Goal: Task Accomplishment & Management: Use online tool/utility

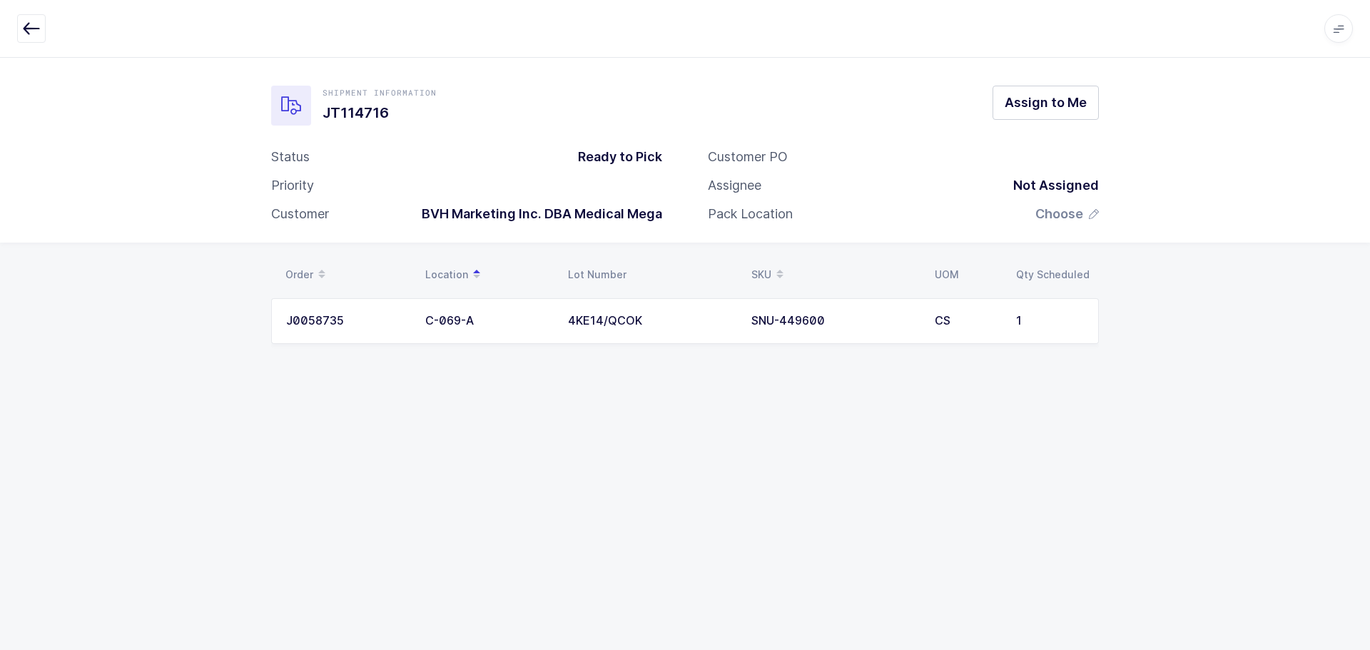
click at [19, 33] on button "button" at bounding box center [31, 28] width 29 height 29
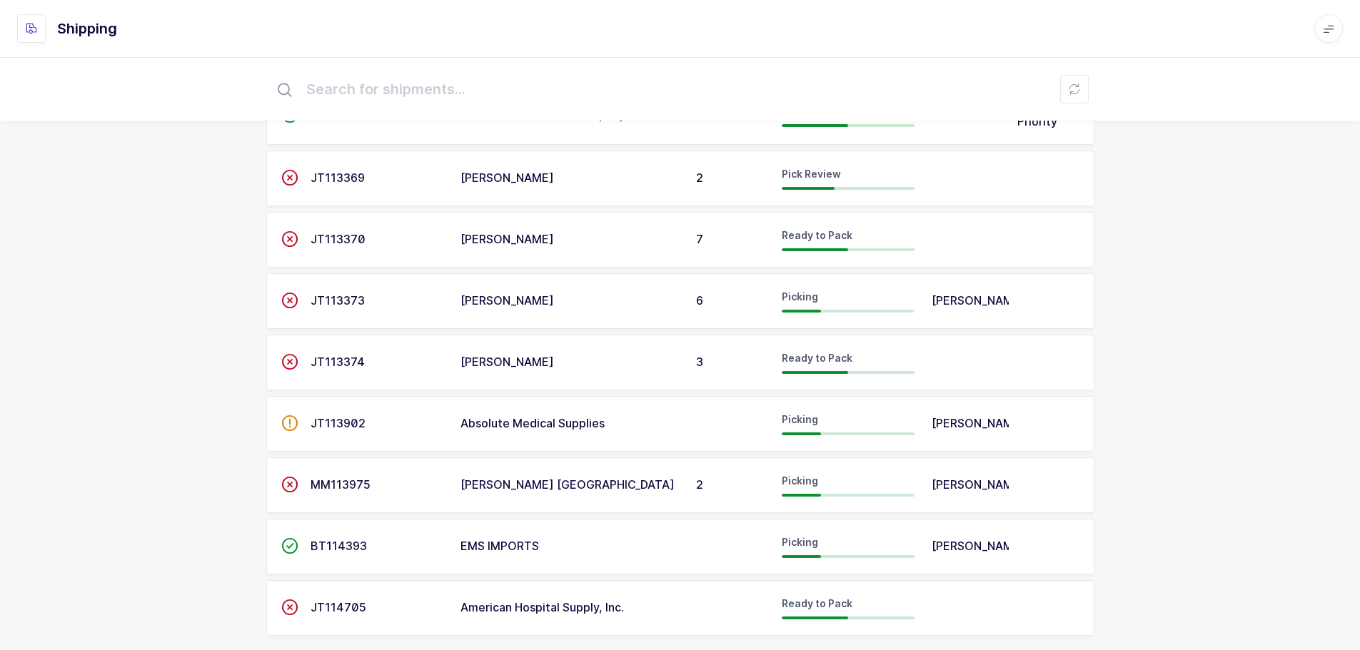
scroll to position [627, 0]
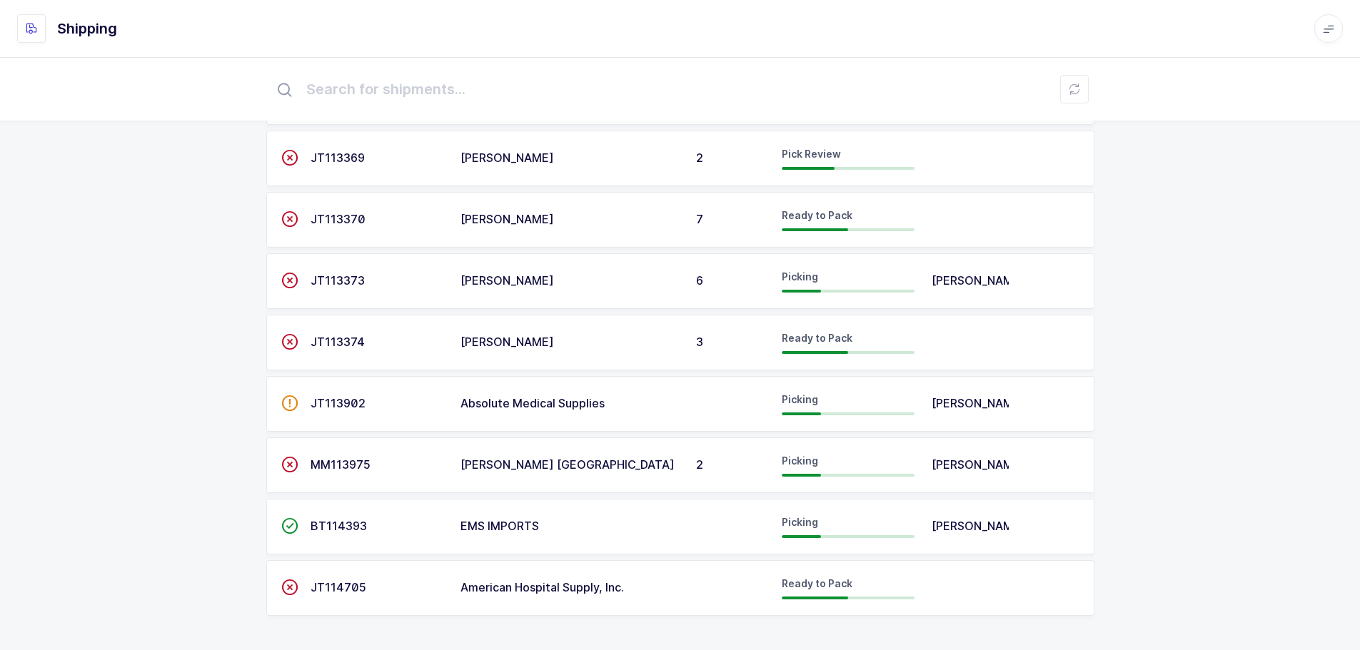
click at [318, 574] on td "JT114705" at bounding box center [377, 588] width 150 height 56
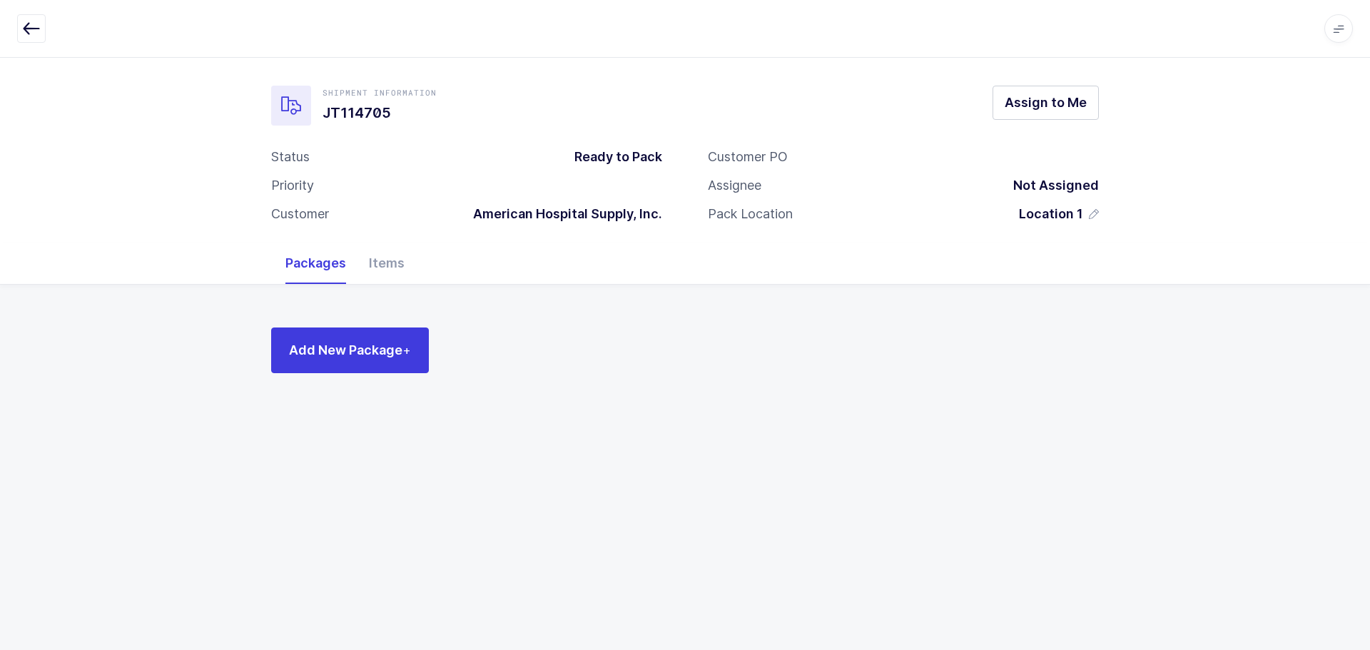
click at [367, 255] on div "Items" at bounding box center [387, 263] width 59 height 41
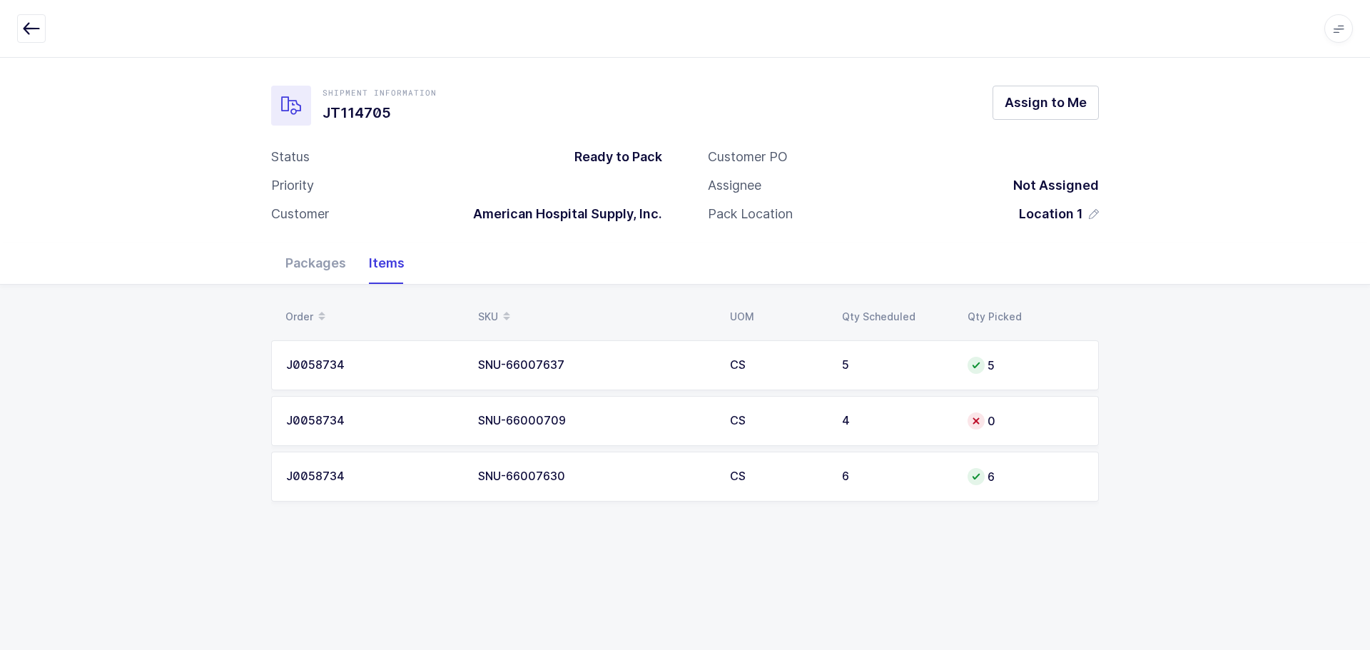
click at [630, 411] on td "SNU-66000709" at bounding box center [596, 421] width 252 height 50
click at [448, 415] on div "J0058734" at bounding box center [373, 421] width 175 height 13
click at [313, 262] on div "Packages" at bounding box center [315, 263] width 83 height 41
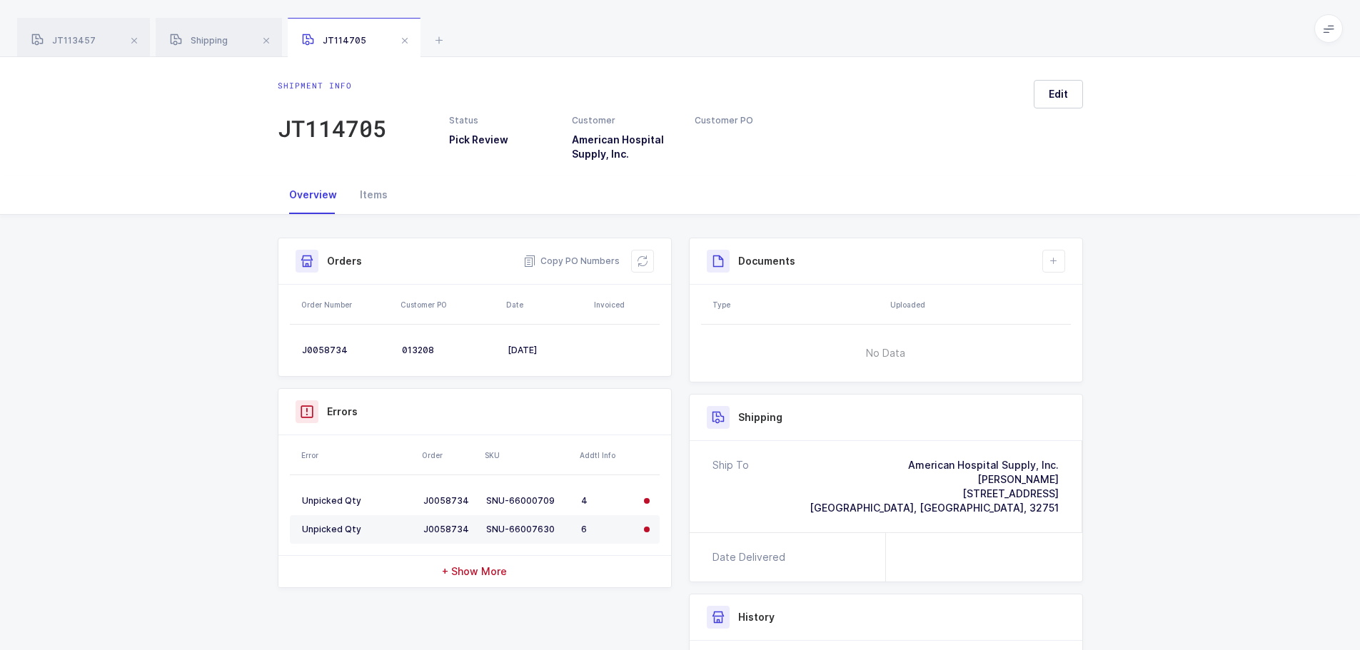
click at [428, 37] on div "JT113457 Shipping JT114705" at bounding box center [680, 28] width 1360 height 57
click at [431, 39] on icon at bounding box center [438, 39] width 17 height 17
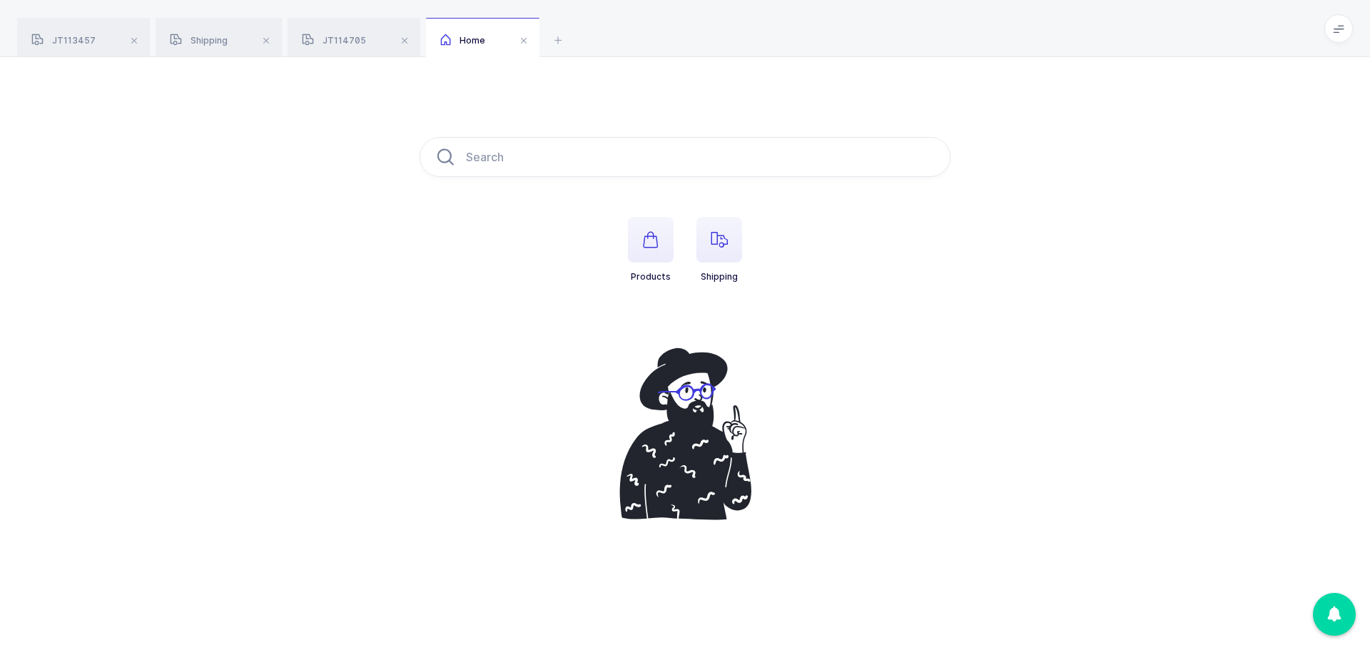
click at [771, 242] on ul "Products Shipping" at bounding box center [685, 261] width 531 height 88
click at [731, 241] on span "button" at bounding box center [720, 240] width 46 height 46
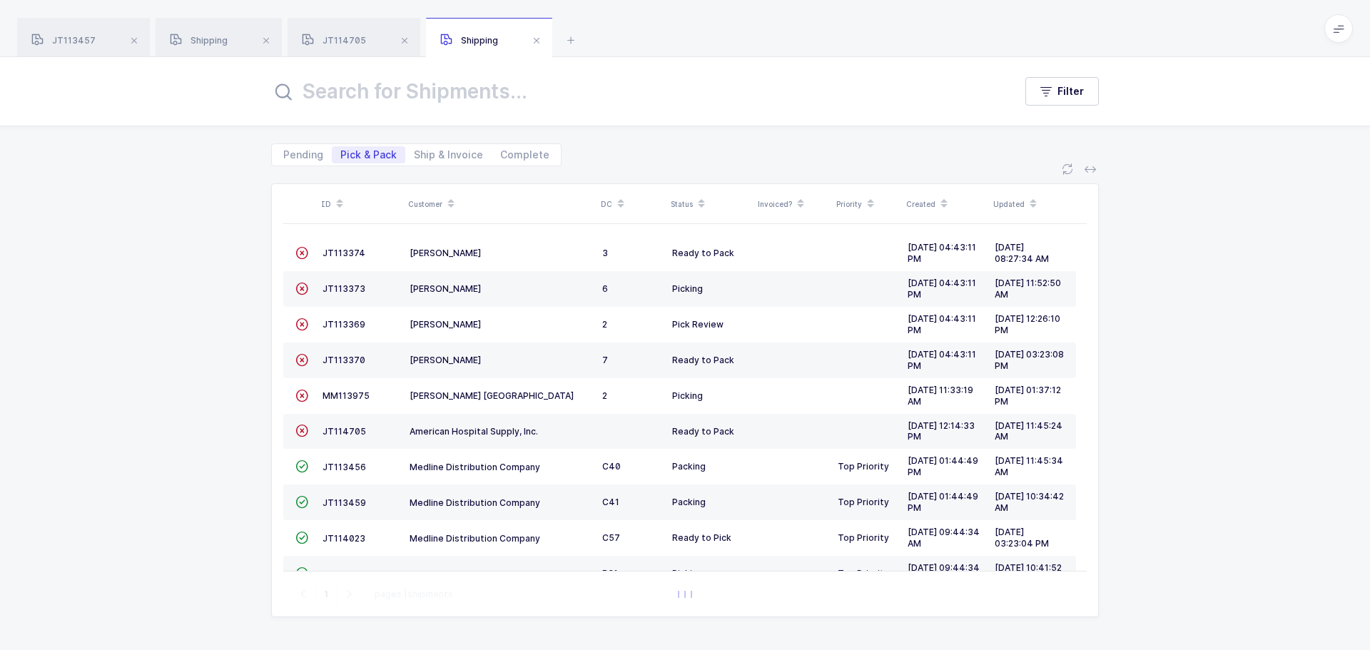
click at [348, 440] on td "JT114705" at bounding box center [360, 432] width 87 height 36
click at [348, 430] on span "JT114705" at bounding box center [345, 431] width 44 height 11
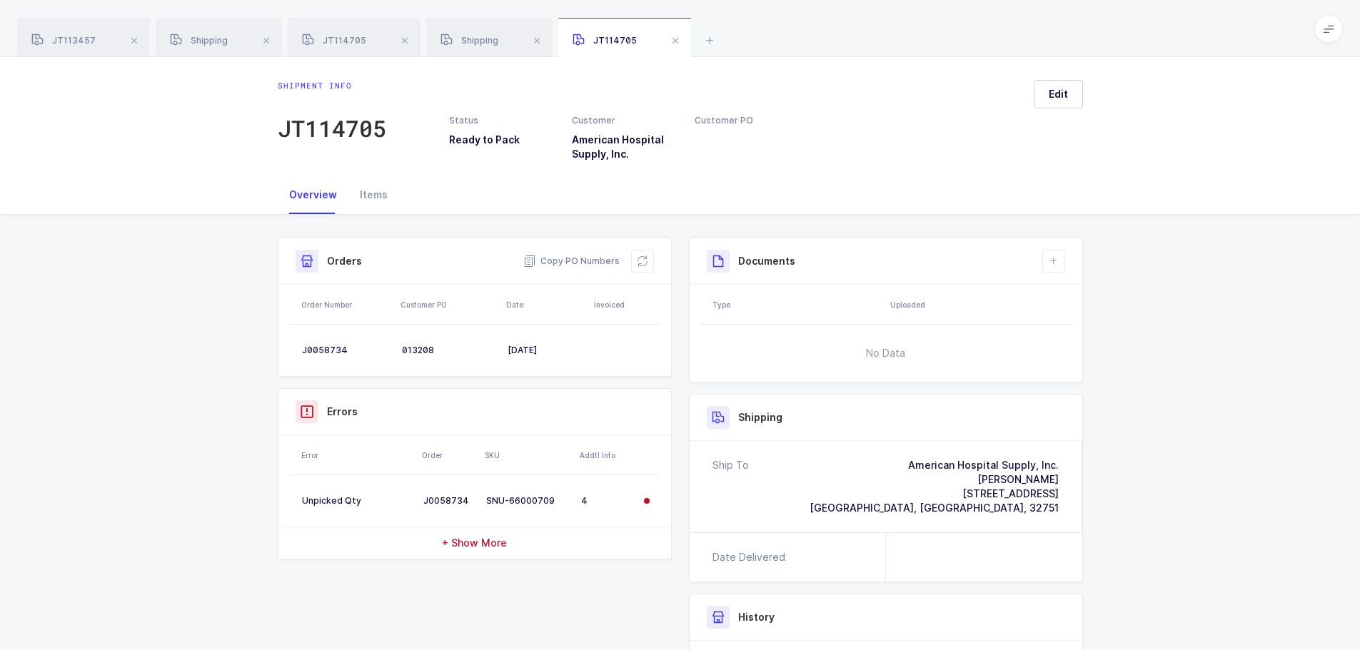
click at [385, 191] on div "Items" at bounding box center [373, 195] width 51 height 39
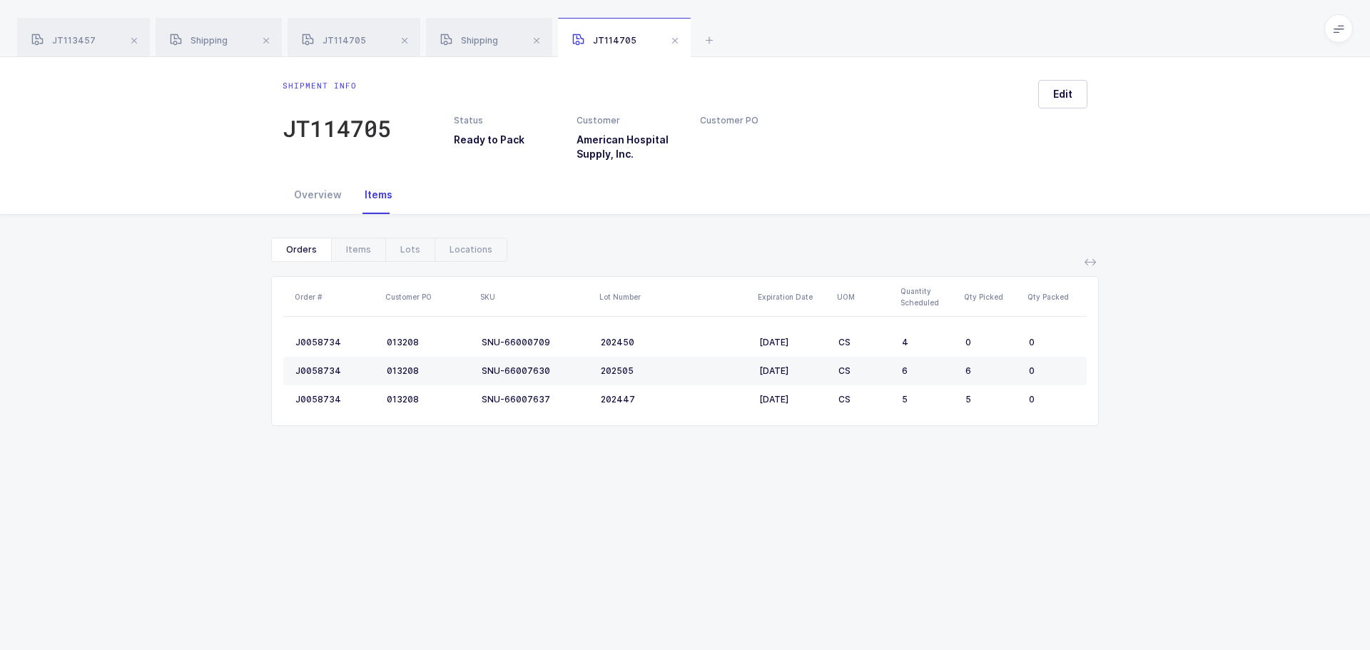
click at [337, 203] on div "Overview" at bounding box center [318, 195] width 71 height 39
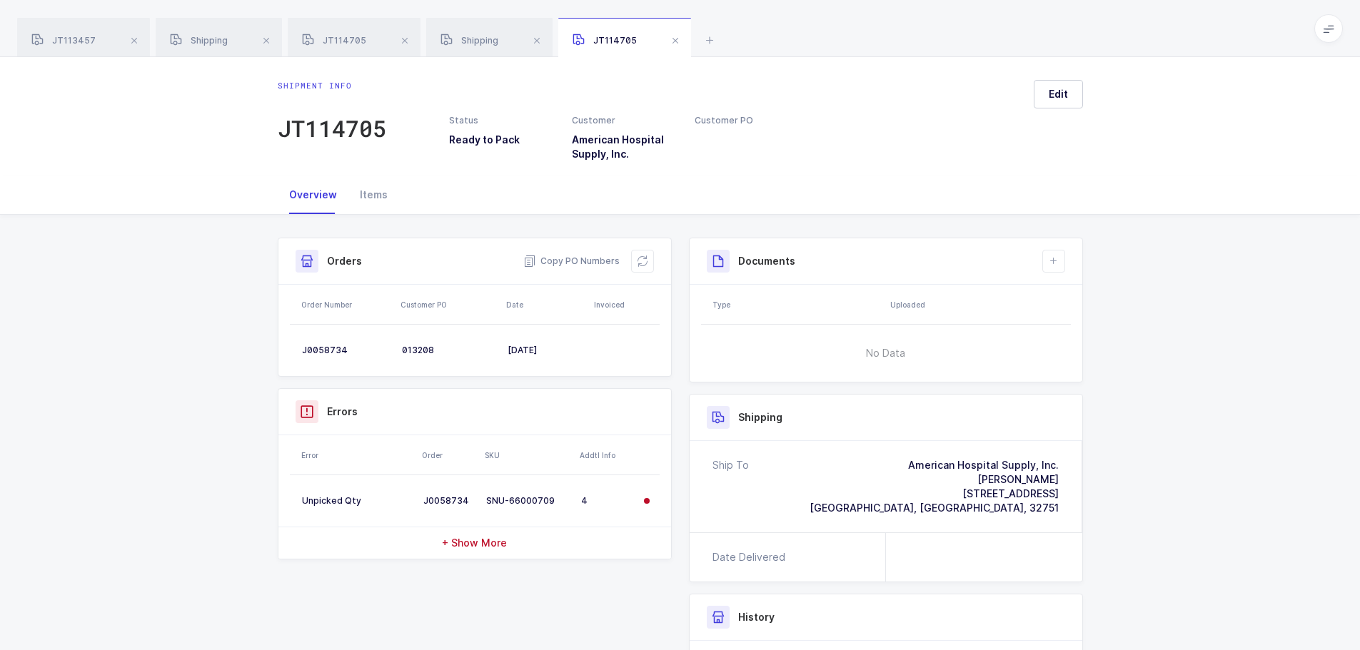
click at [495, 541] on span "+ Show More" at bounding box center [474, 543] width 65 height 14
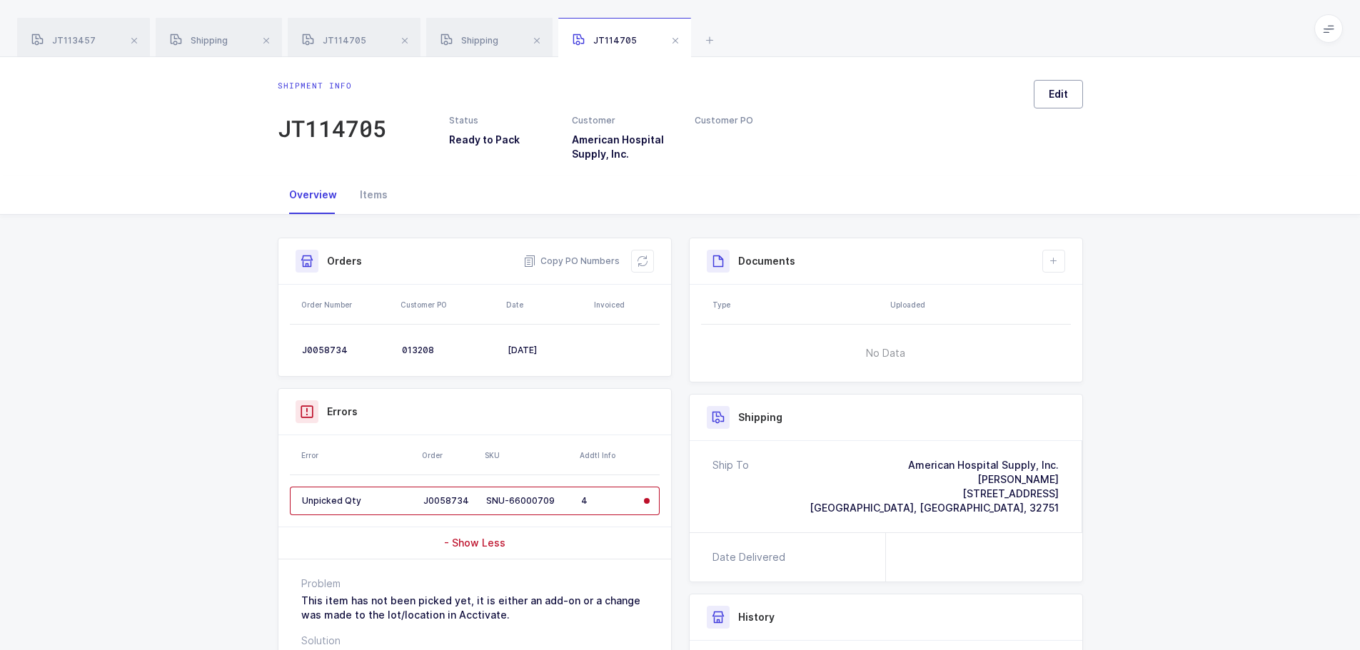
click at [1058, 86] on button "Edit" at bounding box center [1057, 94] width 49 height 29
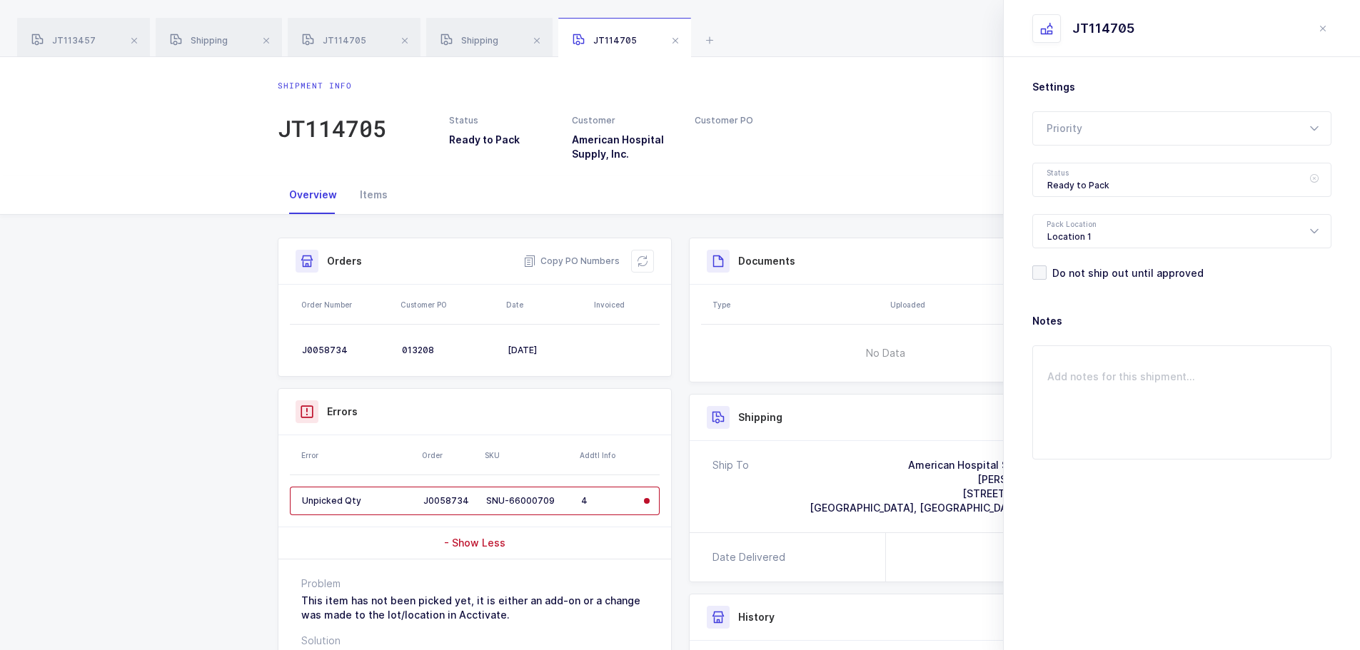
click at [1312, 183] on icon at bounding box center [1314, 180] width 18 height 34
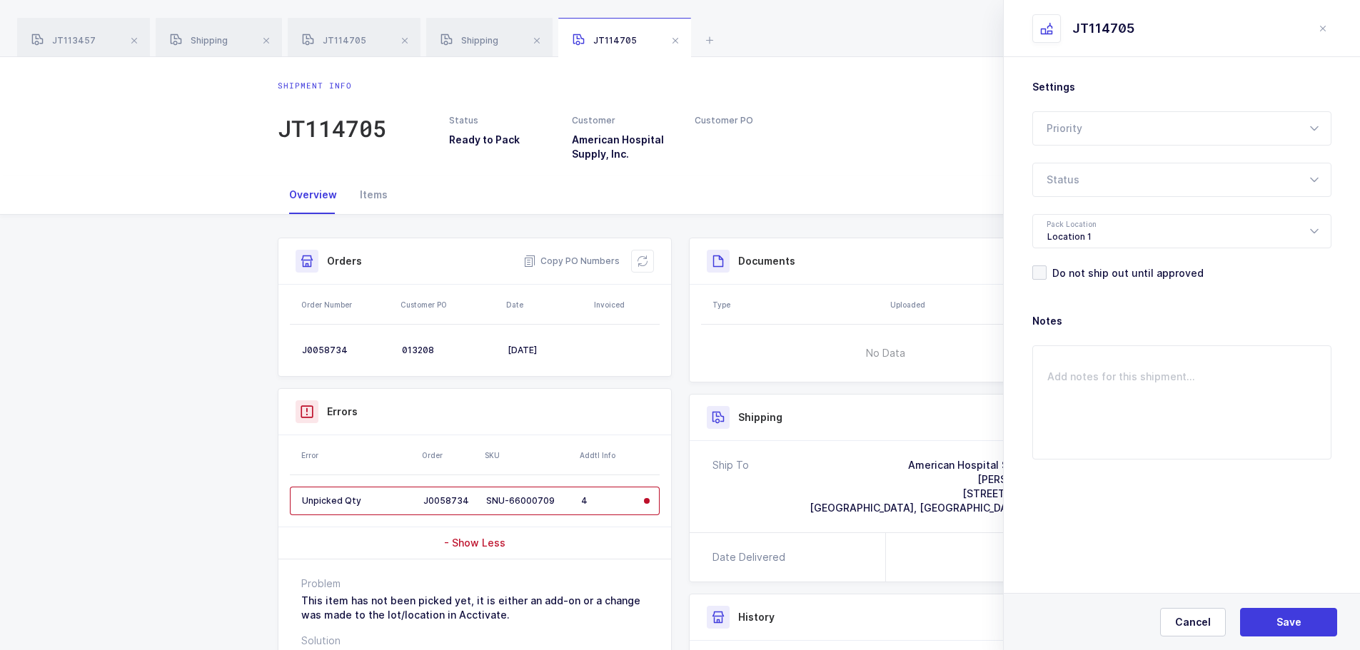
click at [1313, 179] on icon at bounding box center [1314, 180] width 18 height 34
click at [1078, 270] on span "Picking" at bounding box center [1065, 270] width 36 height 12
type input "Picking"
click at [1312, 236] on icon at bounding box center [1314, 231] width 18 height 34
click at [1267, 619] on button "Save" at bounding box center [1288, 622] width 97 height 29
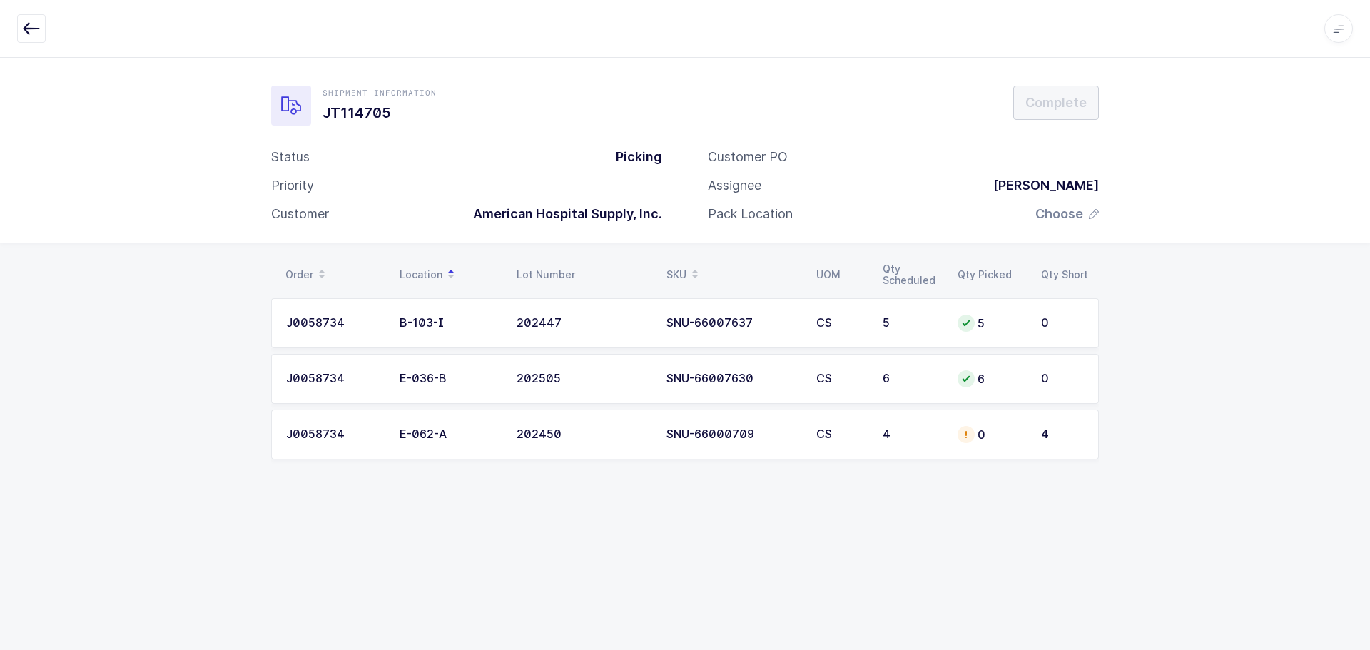
click at [1023, 442] on td "0" at bounding box center [990, 435] width 83 height 50
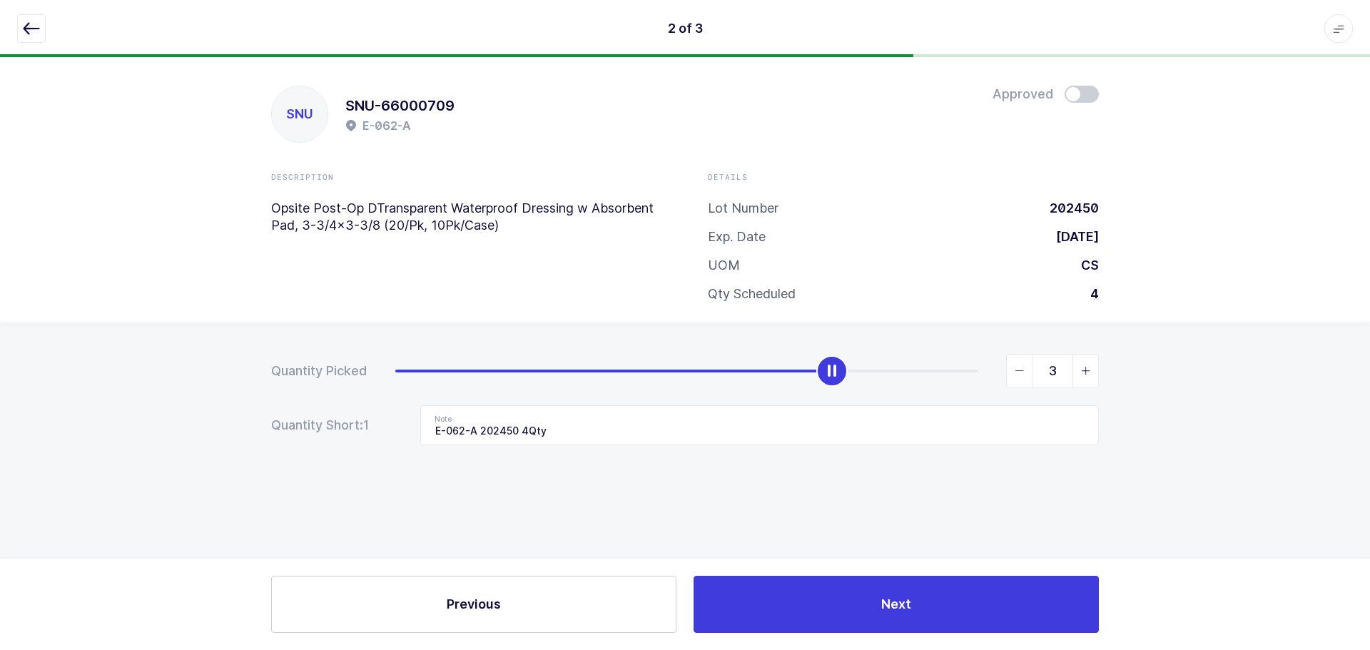
type input "4"
click at [1085, 370] on icon "slider between 0 and 4" at bounding box center [1086, 371] width 10 height 10
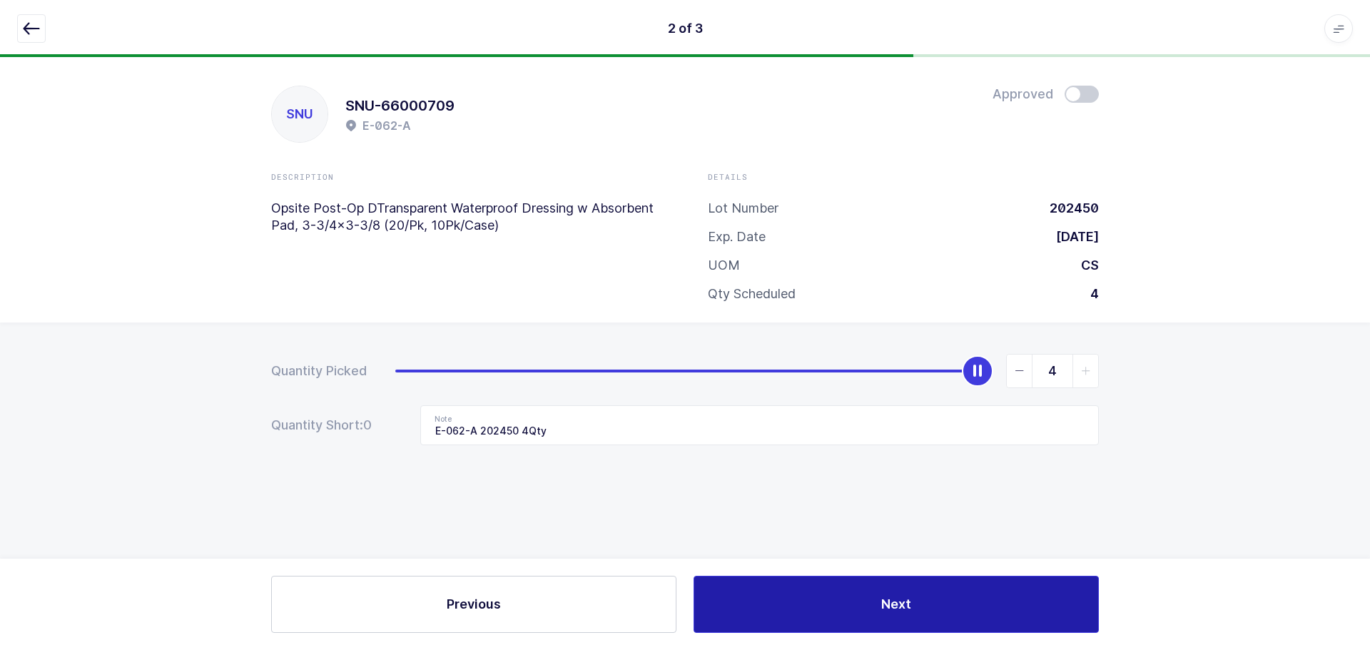
click at [938, 617] on button "Next" at bounding box center [896, 604] width 405 height 57
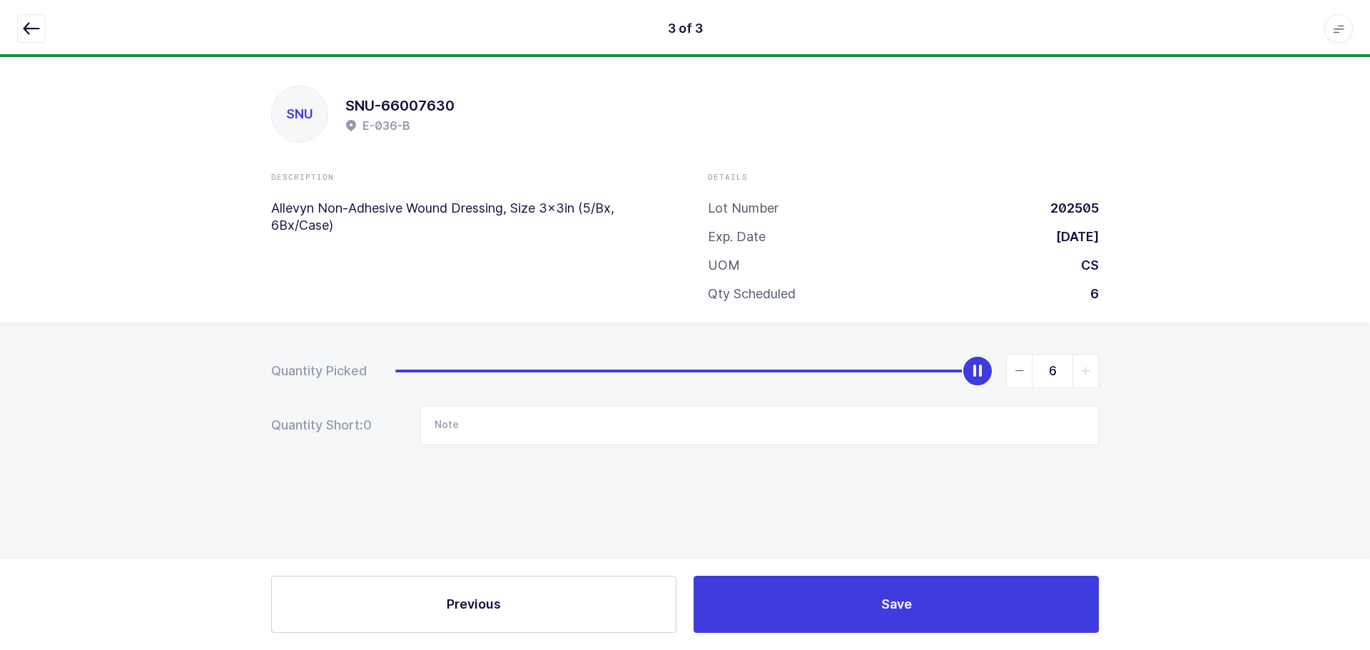
click at [983, 575] on div "Previous Save" at bounding box center [685, 604] width 1370 height 91
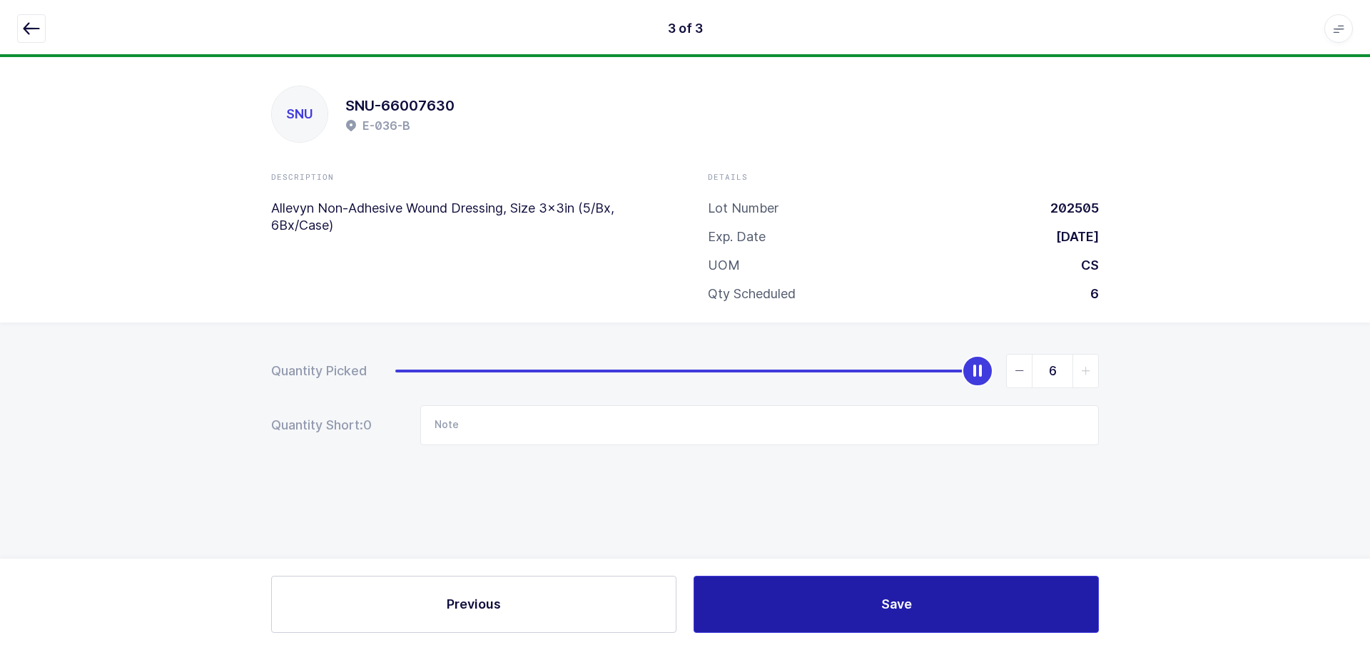
click at [980, 587] on button "Save" at bounding box center [896, 604] width 405 height 57
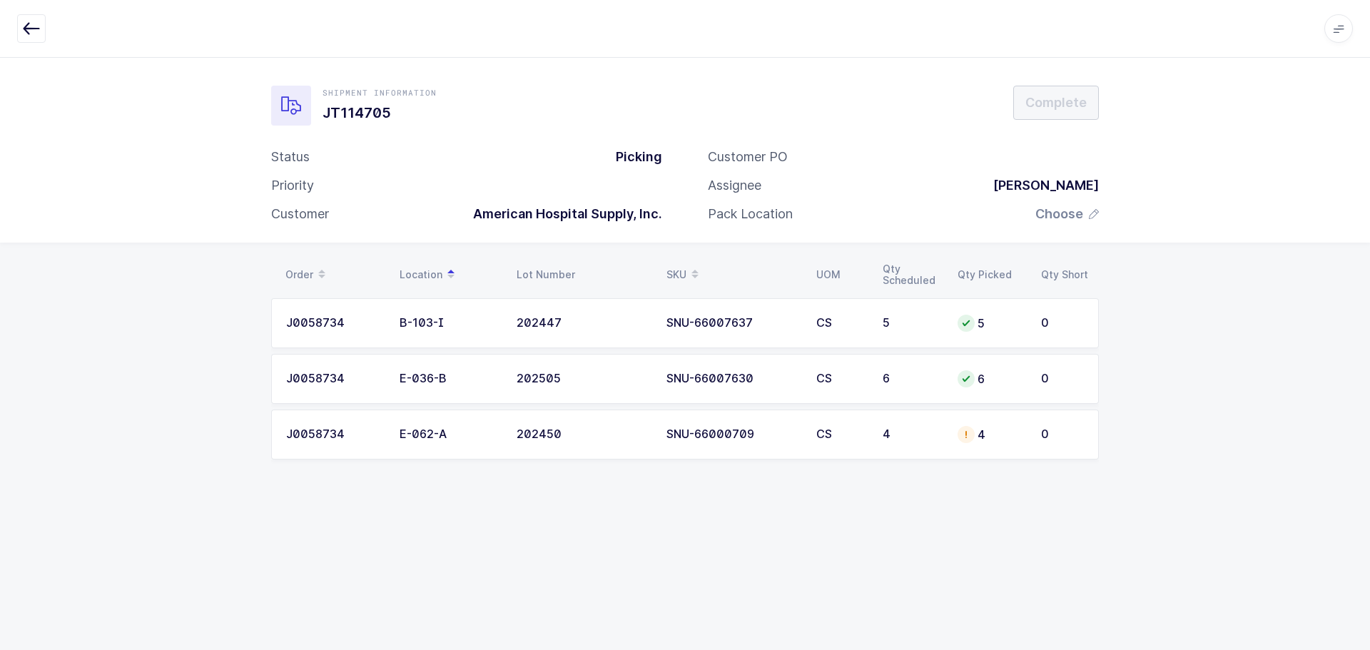
click at [1063, 213] on span "Choose" at bounding box center [1060, 214] width 48 height 17
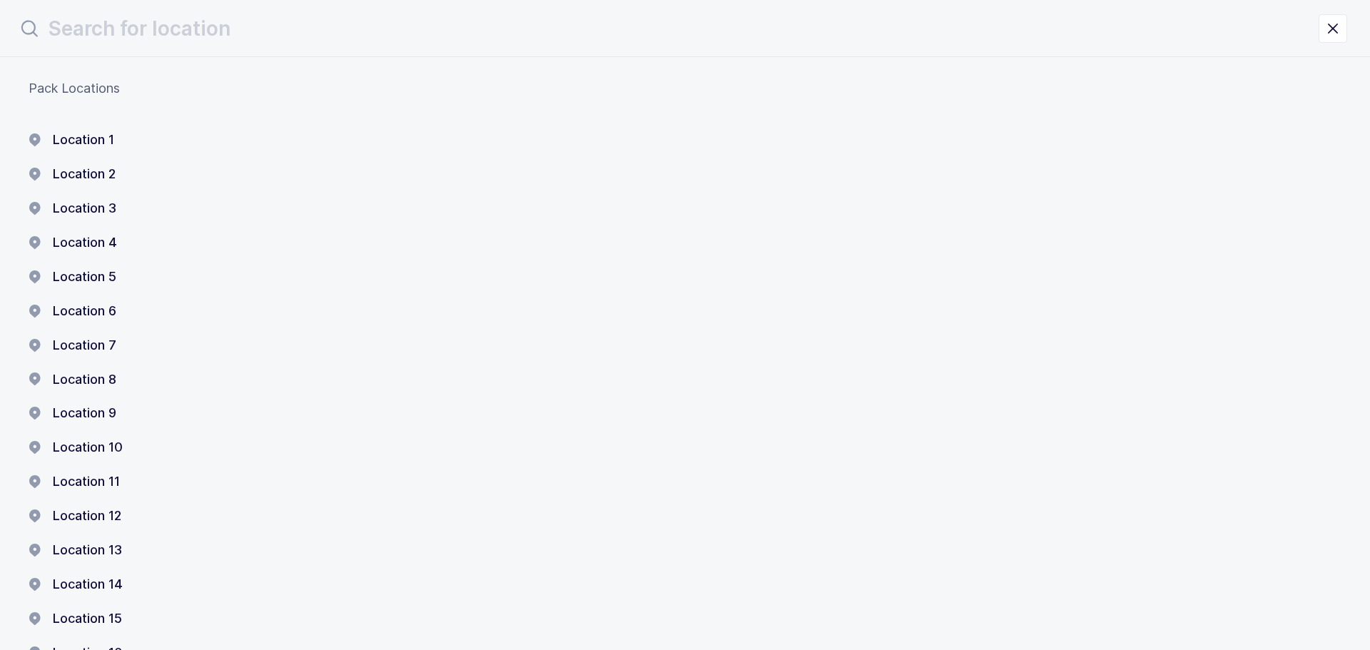
click at [80, 138] on button "Location 1" at bounding box center [72, 139] width 86 height 17
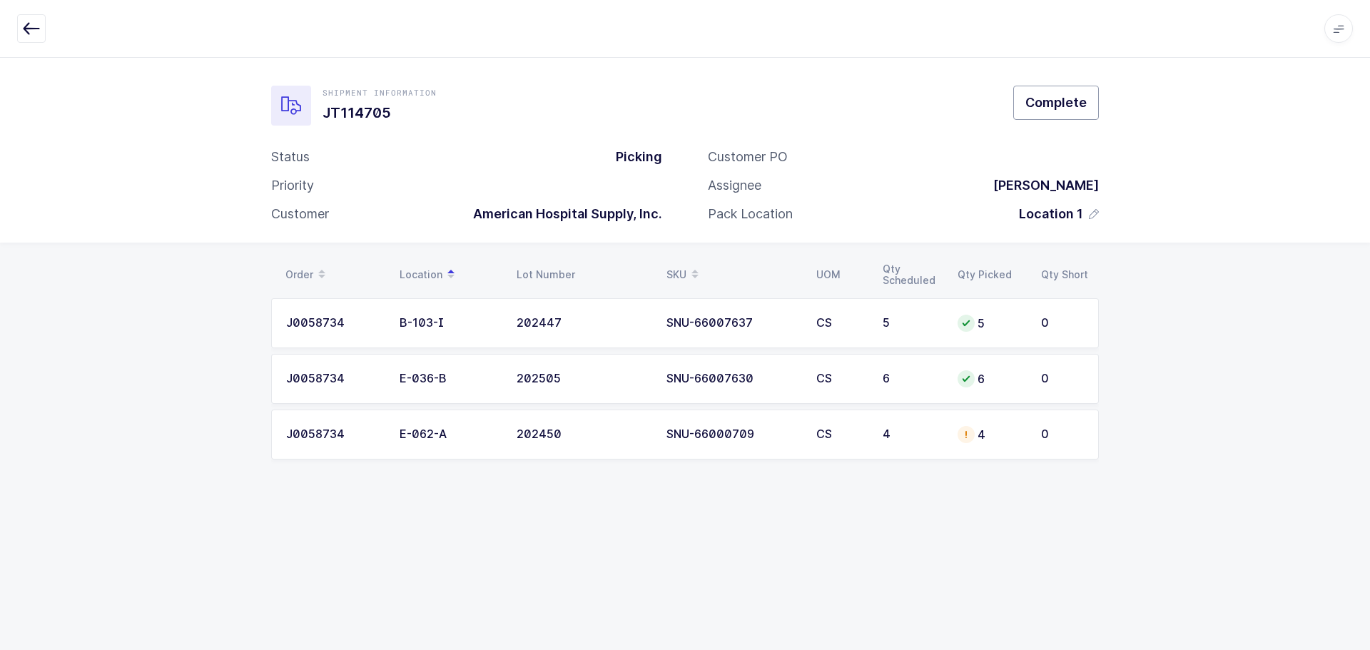
click at [1080, 89] on button "Complete" at bounding box center [1056, 103] width 86 height 34
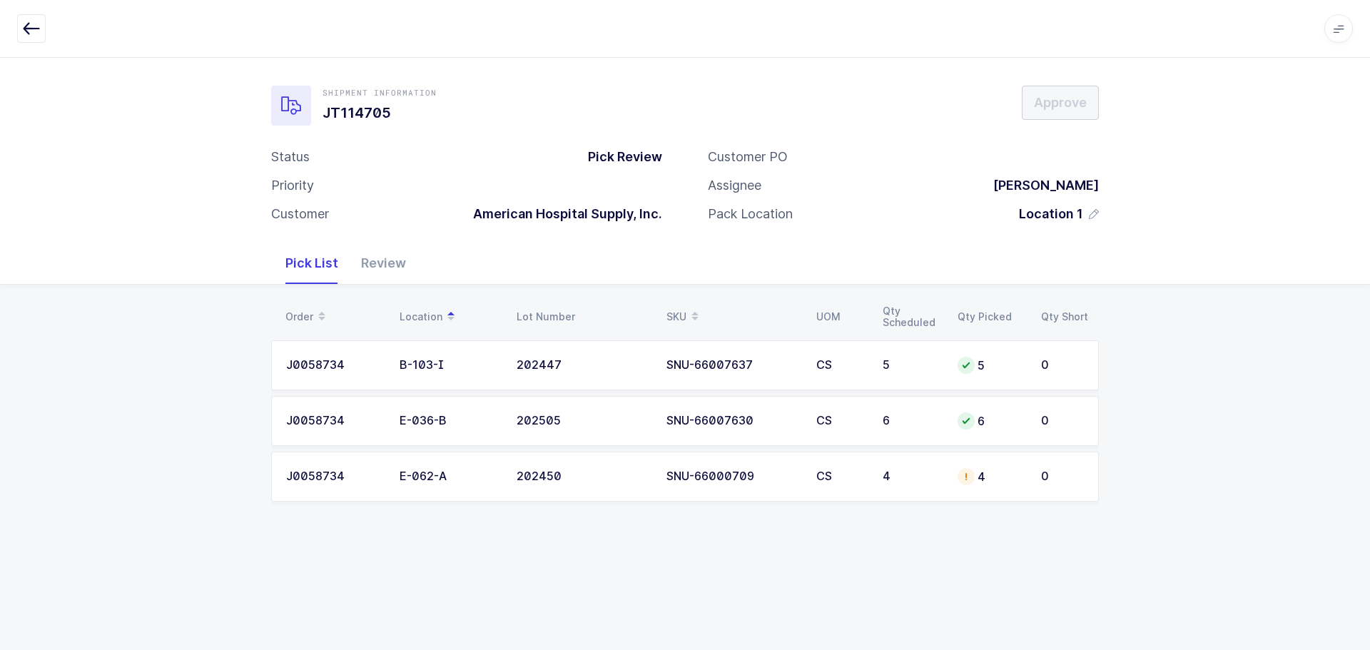
click at [393, 266] on div "Review" at bounding box center [384, 263] width 68 height 41
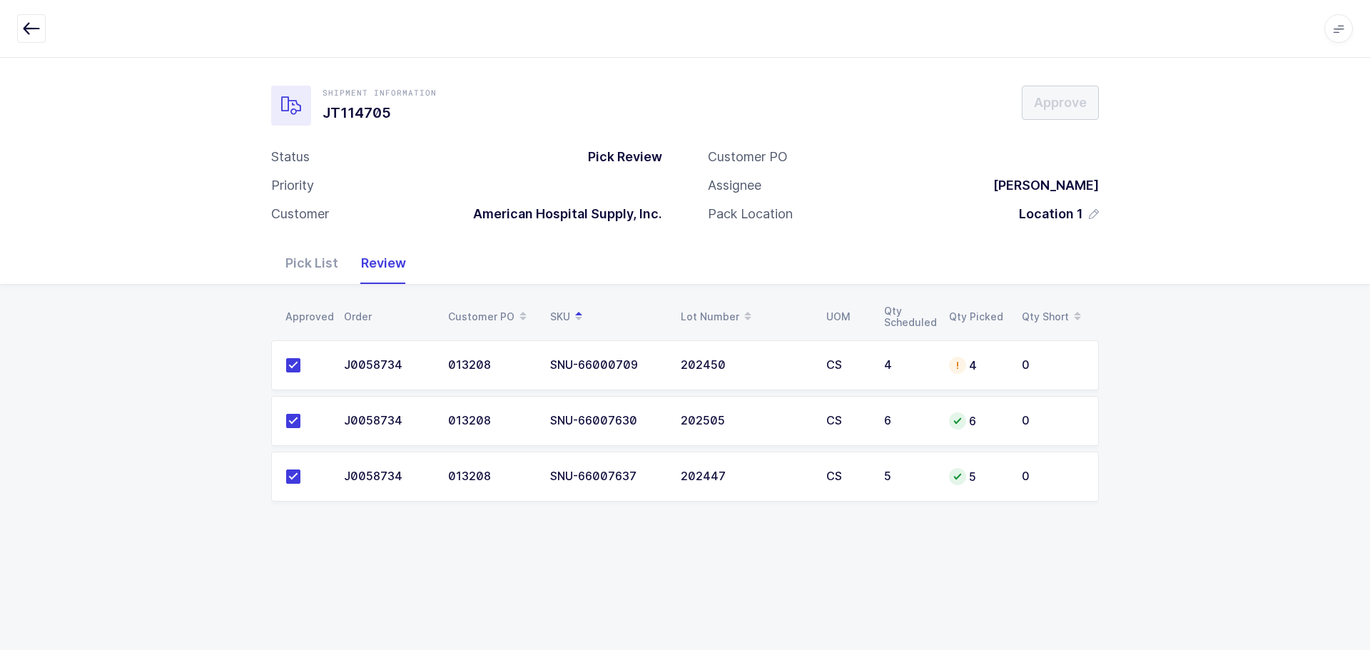
click at [557, 359] on div "SNU-66000709" at bounding box center [606, 365] width 113 height 13
click at [431, 365] on td "J0058734" at bounding box center [387, 365] width 104 height 50
click at [308, 265] on div "Pick List" at bounding box center [312, 263] width 76 height 41
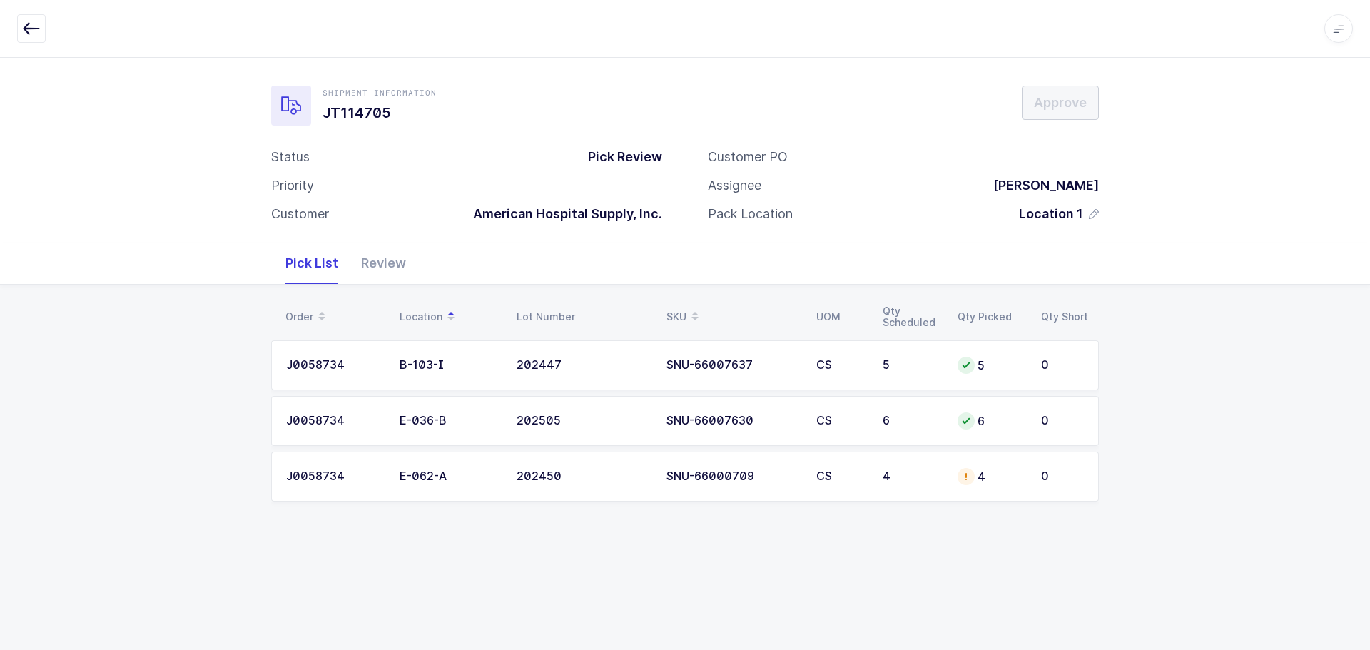
click at [890, 461] on td "4" at bounding box center [911, 477] width 75 height 50
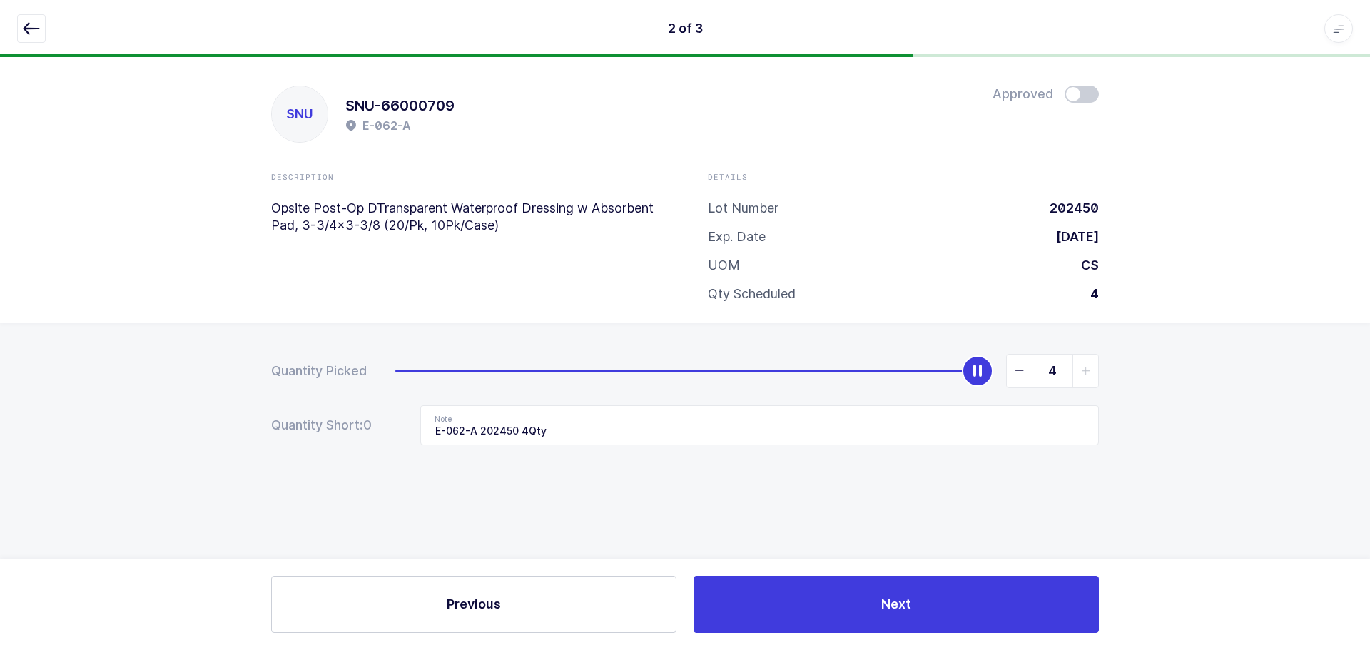
drag, startPoint x: 1097, startPoint y: 86, endPoint x: 1090, endPoint y: 104, distance: 19.0
click at [1097, 86] on div at bounding box center [1082, 94] width 34 height 17
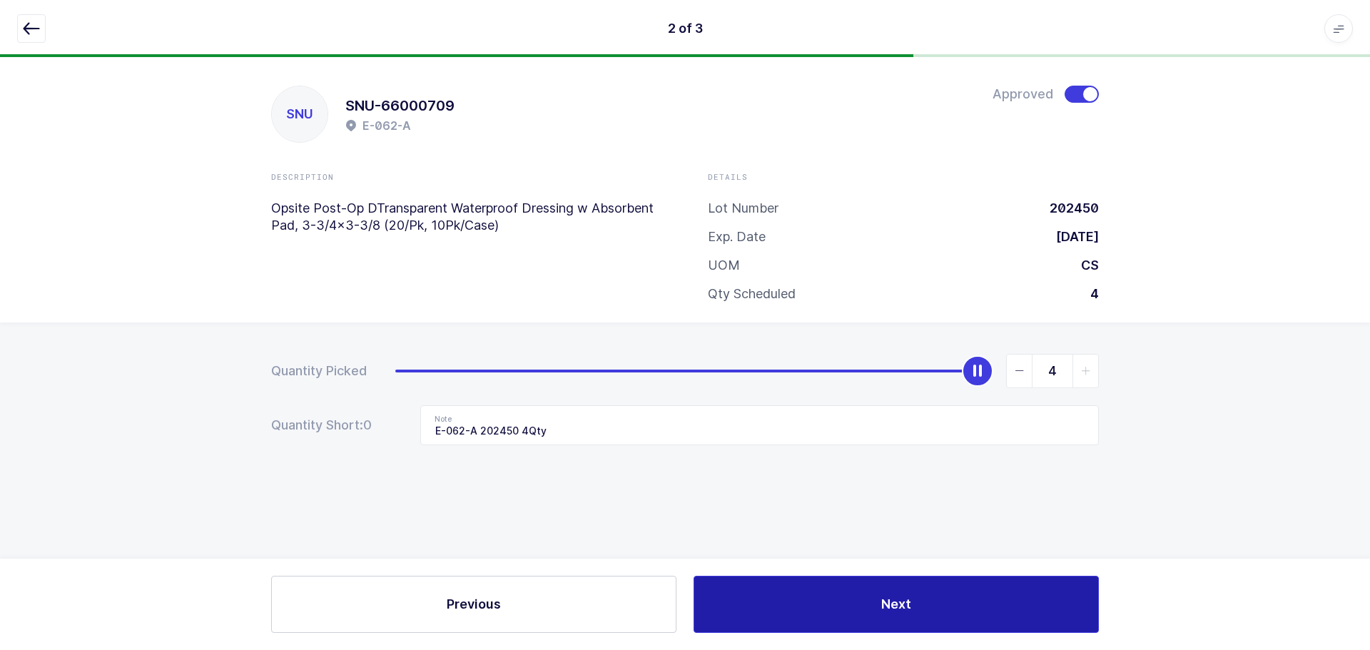
click at [883, 612] on span "Next" at bounding box center [896, 604] width 30 height 18
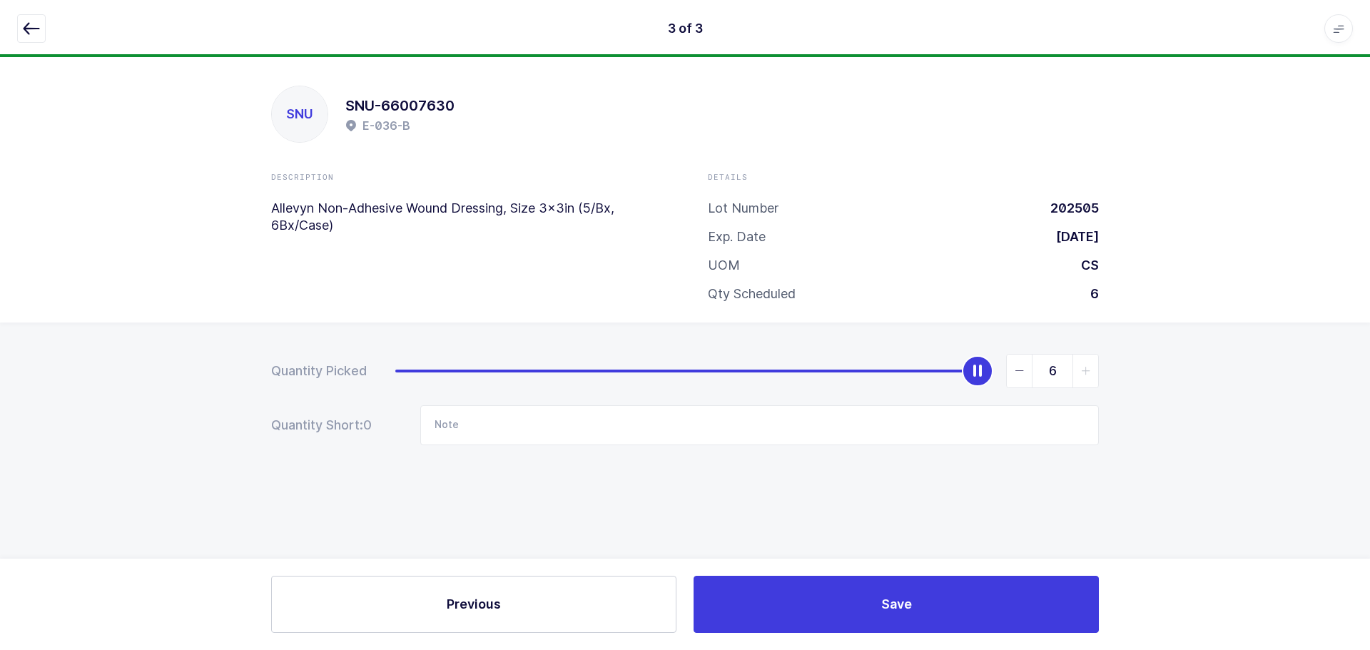
click at [29, 20] on icon "button" at bounding box center [31, 28] width 17 height 17
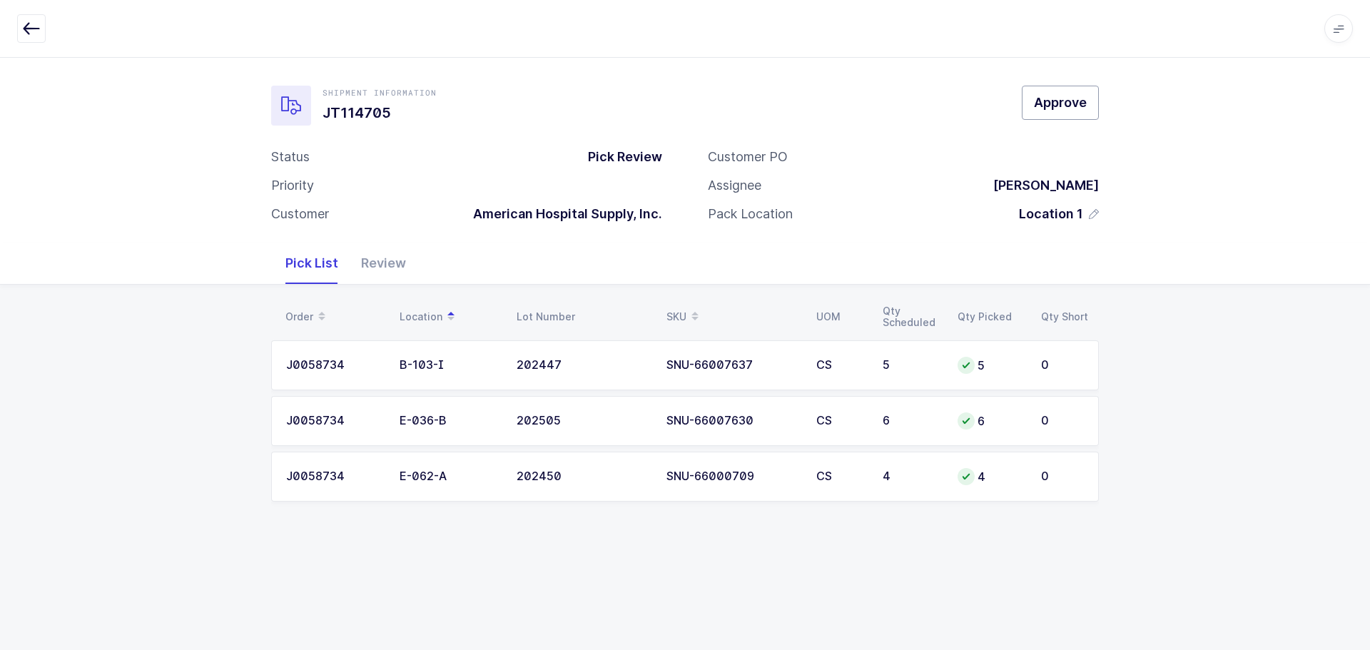
click at [1064, 108] on span "Approve" at bounding box center [1060, 102] width 53 height 18
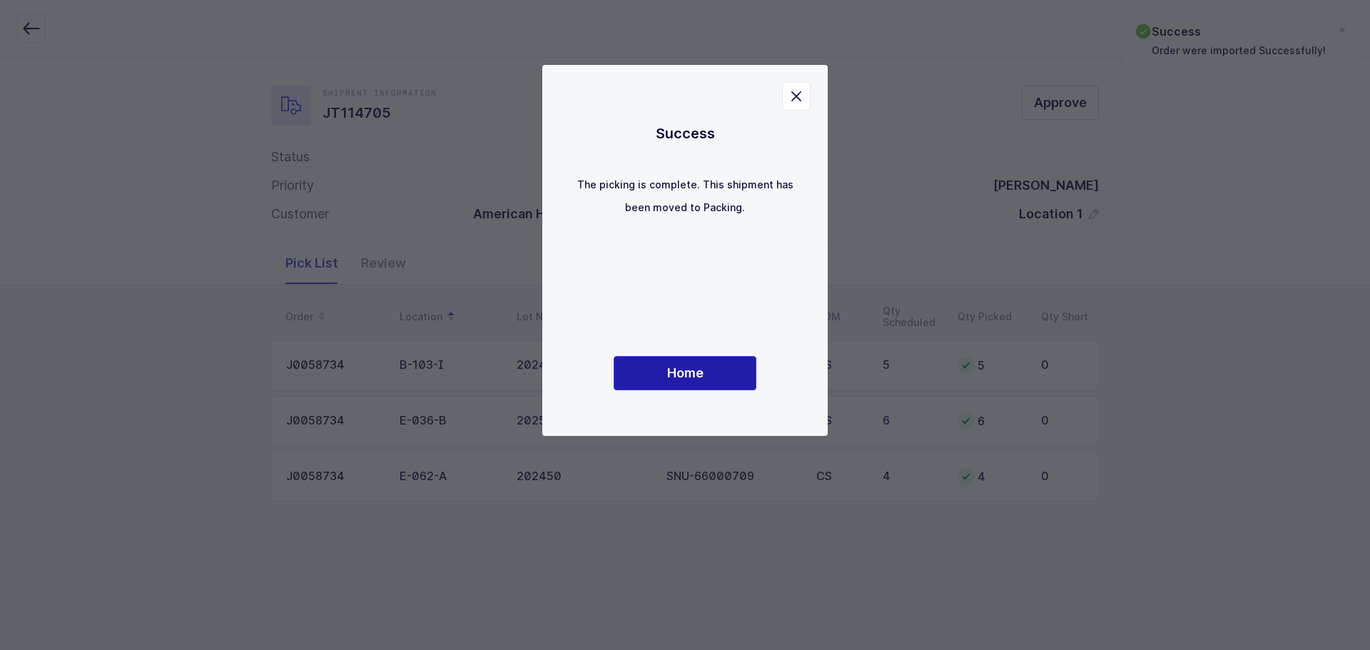
click at [698, 378] on span "Home" at bounding box center [685, 373] width 36 height 18
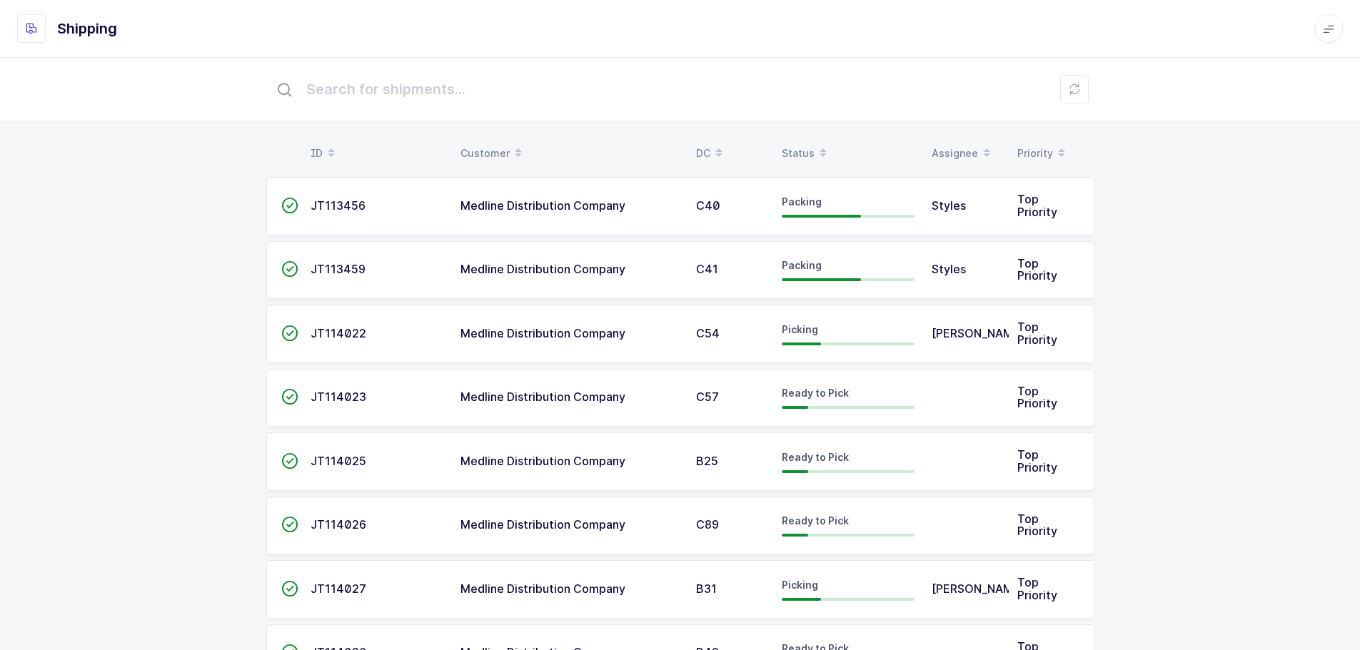
click at [791, 143] on div "Status" at bounding box center [847, 153] width 133 height 24
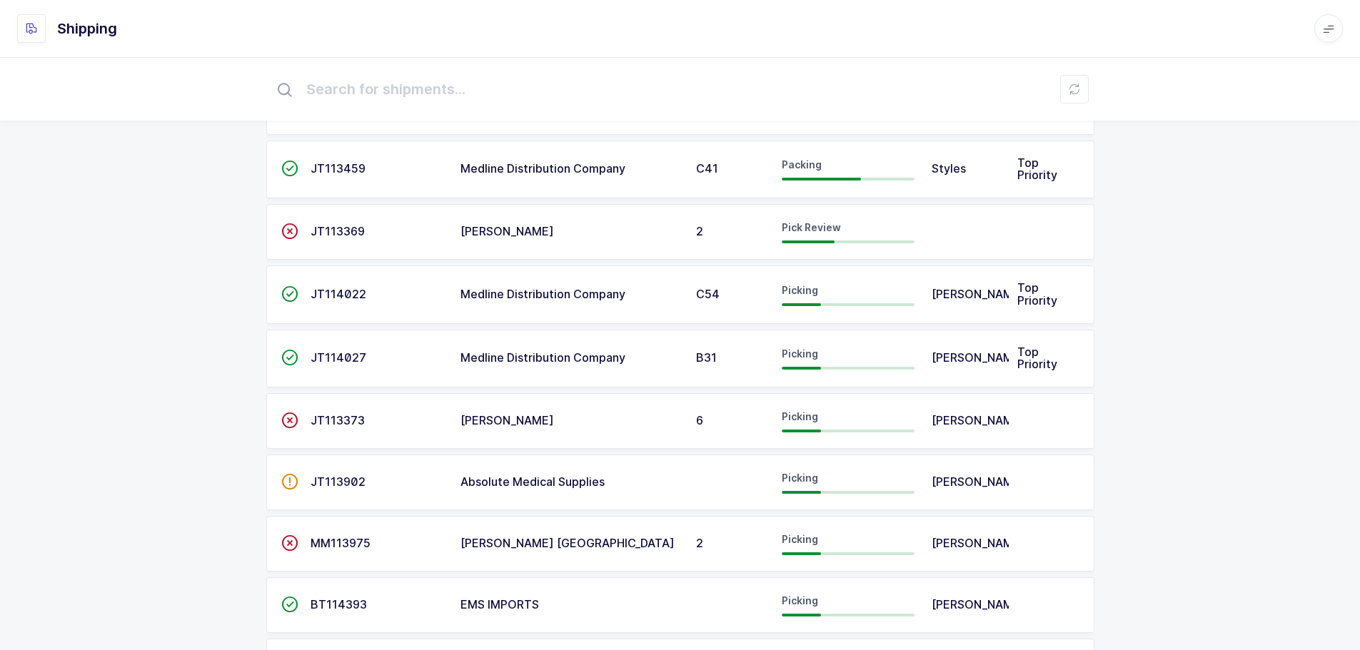
scroll to position [143, 0]
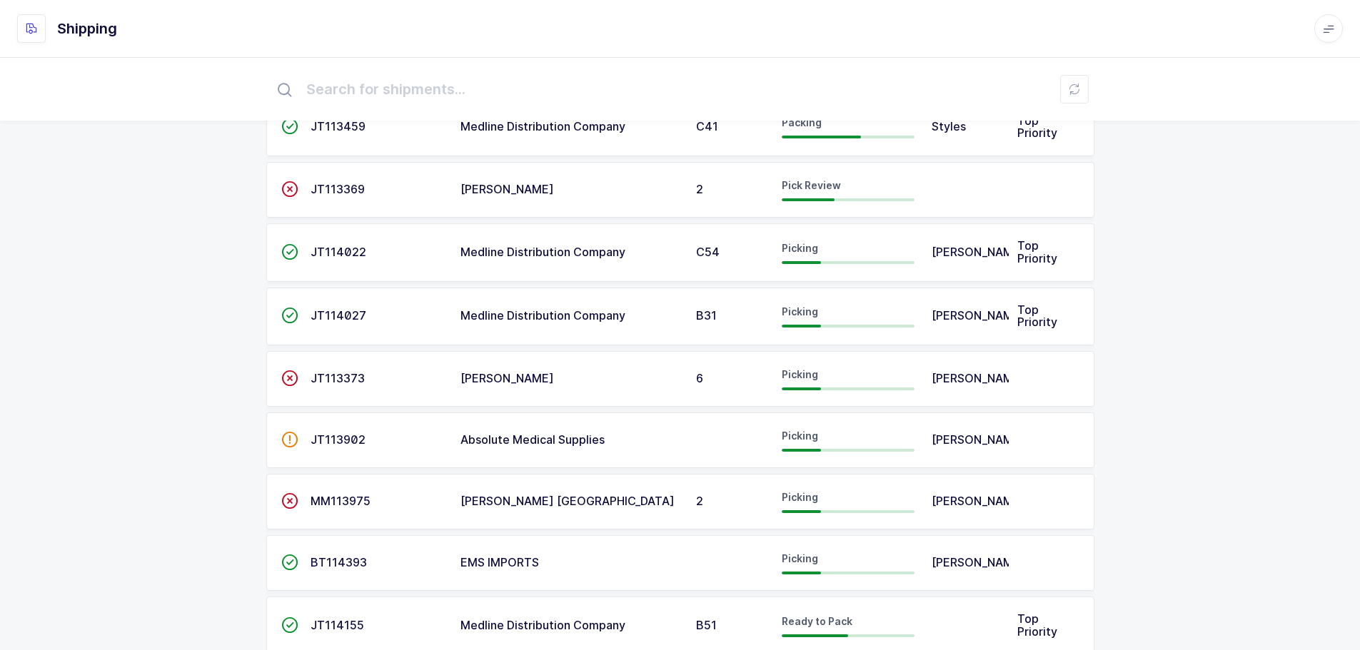
click at [340, 501] on span "MM113975" at bounding box center [340, 501] width 60 height 14
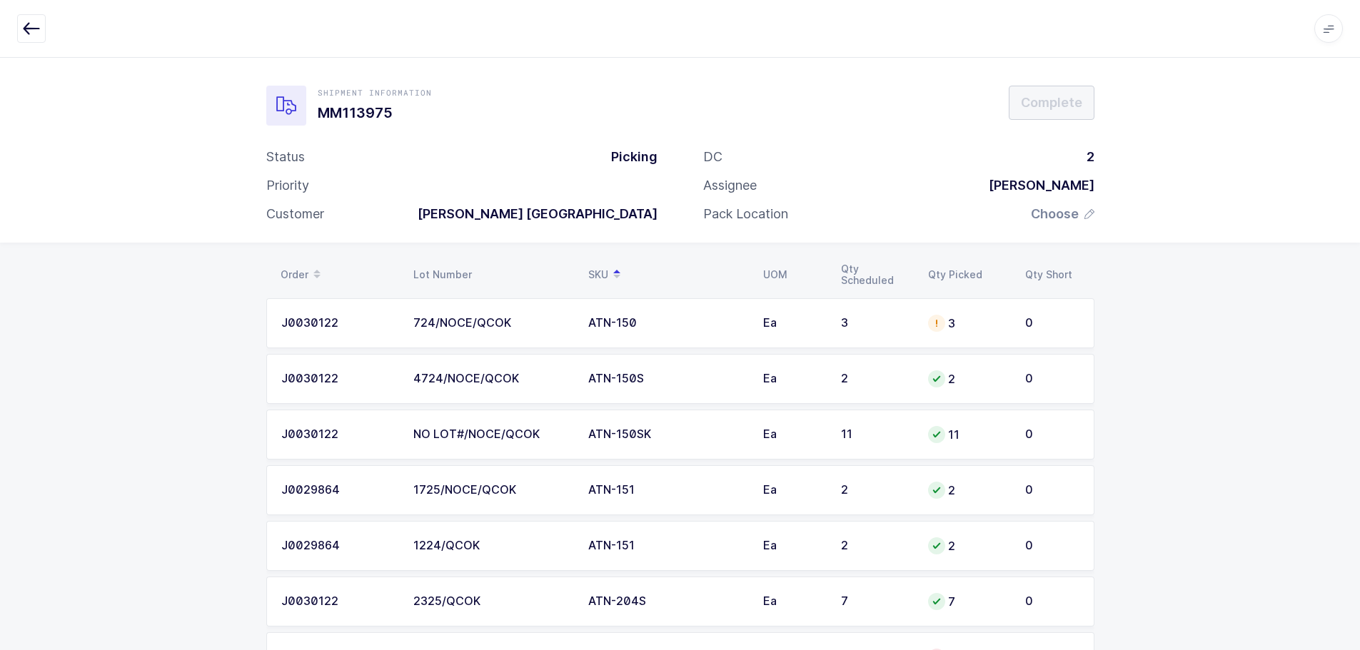
drag, startPoint x: 1064, startPoint y: 601, endPoint x: 273, endPoint y: 260, distance: 861.6
copy div "Order Lot Number SKU UOM Qty Scheduled Qty Picked Qty Short J0030122 724/NOCE/Q…"
